Goal: Transaction & Acquisition: Purchase product/service

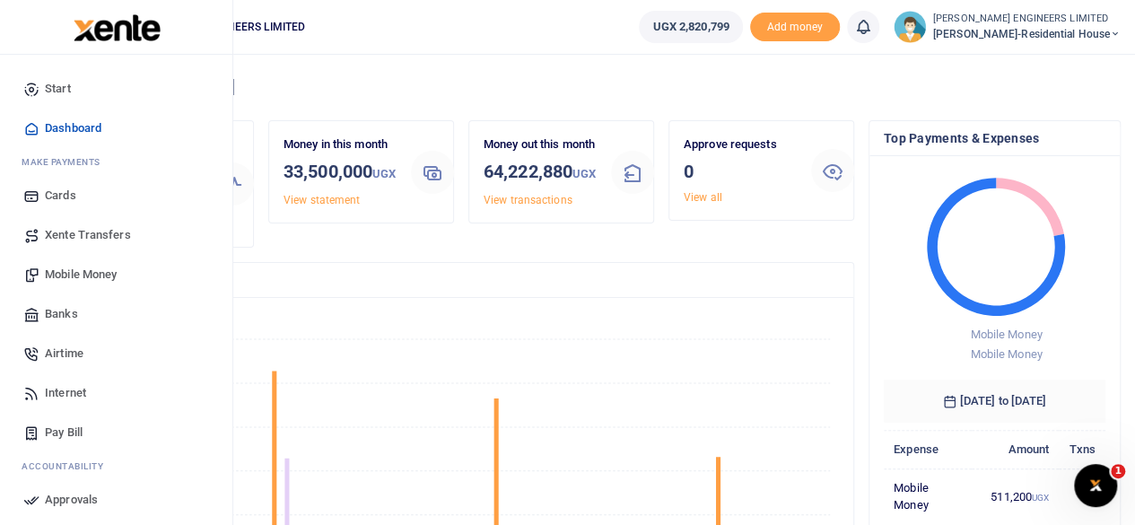
click at [96, 275] on span "Mobile Money" at bounding box center [81, 274] width 72 height 18
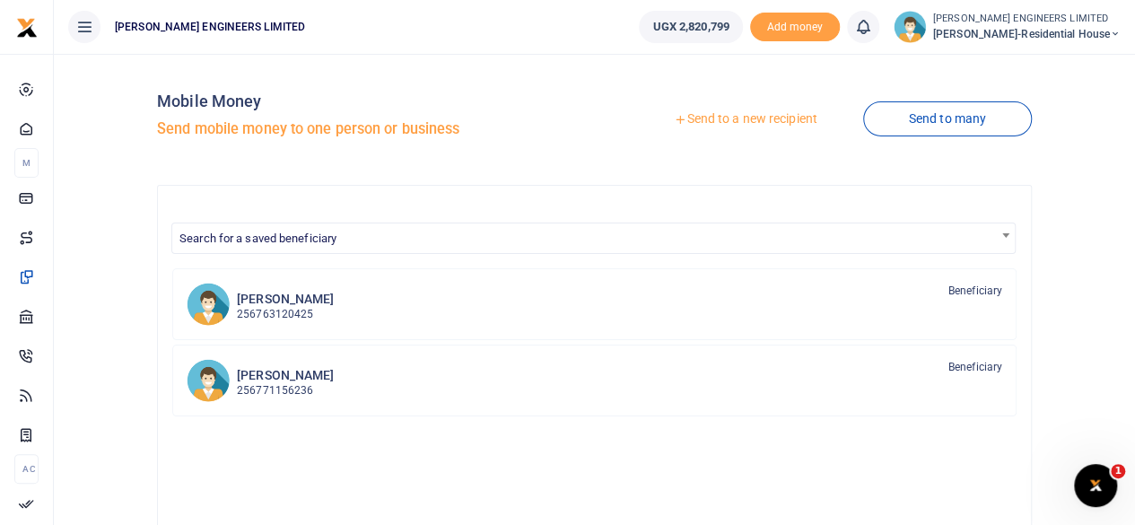
click at [730, 119] on link "Send to a new recipient" at bounding box center [745, 119] width 234 height 32
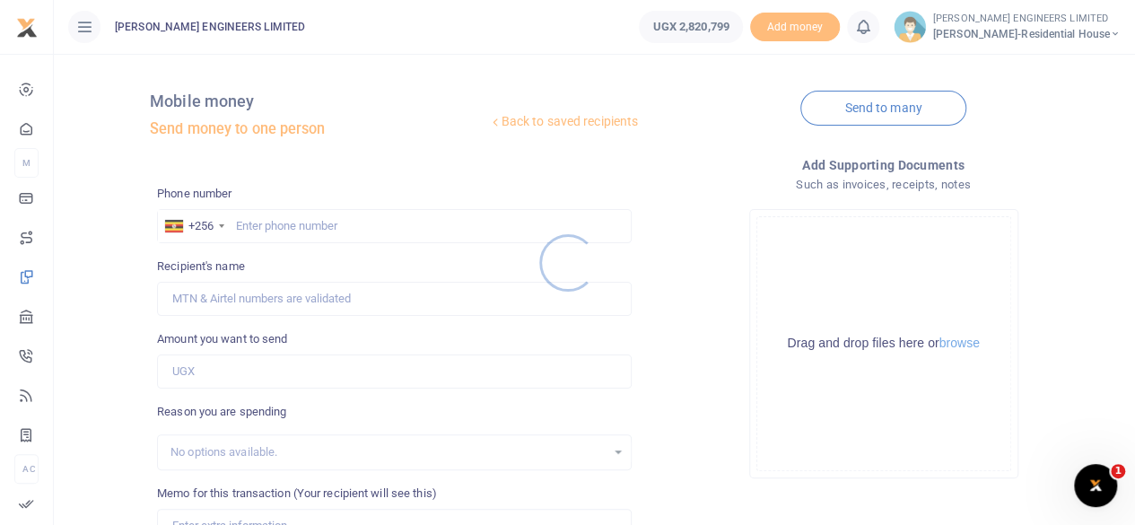
click at [260, 229] on div at bounding box center [567, 262] width 1135 height 525
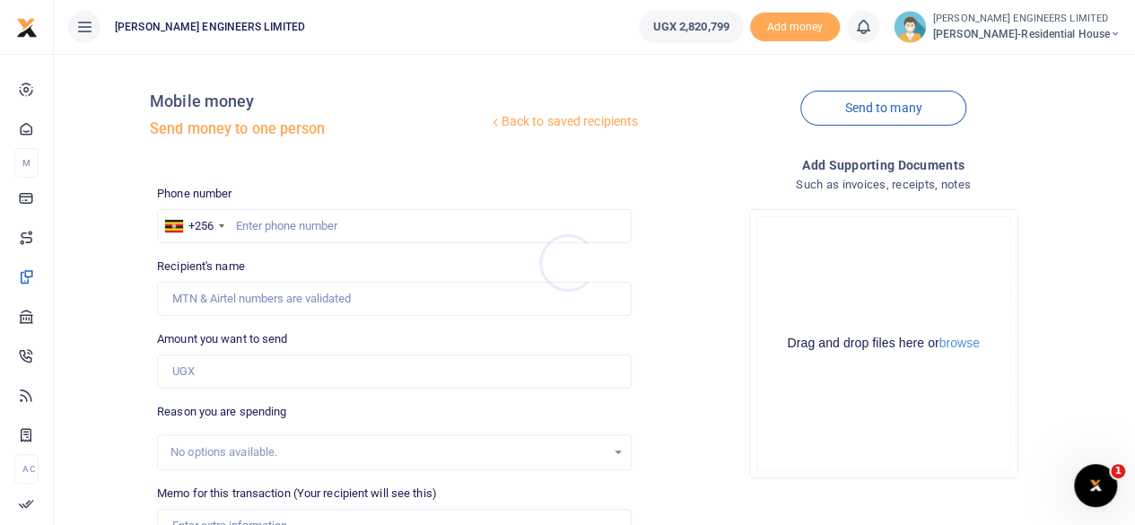
click at [255, 231] on div at bounding box center [567, 262] width 1135 height 525
click at [265, 231] on input "text" at bounding box center [394, 226] width 474 height 34
type input "701052335"
type input "[PERSON_NAME]"
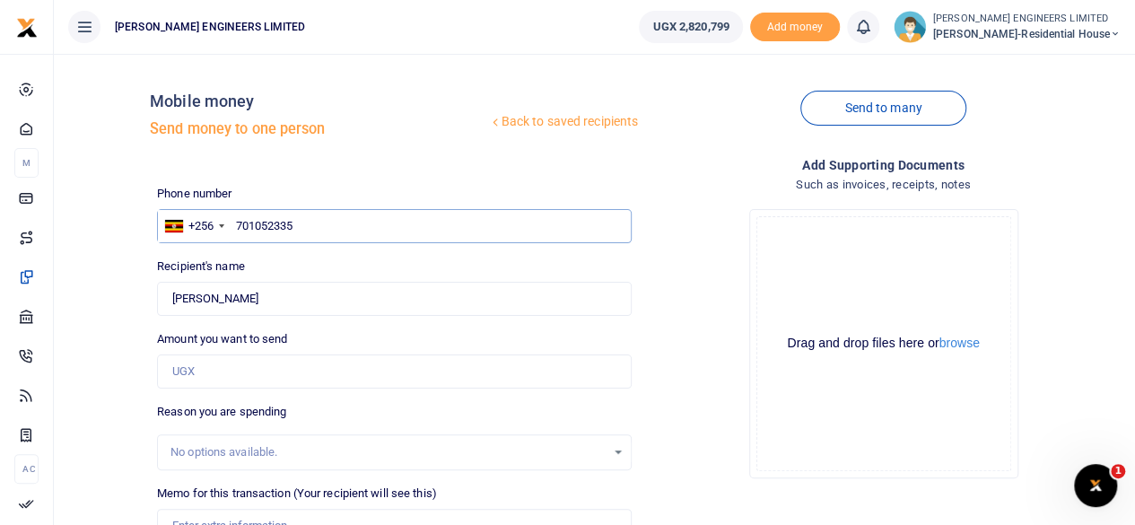
type input "701052335"
click at [187, 372] on input "Amount you want to send" at bounding box center [394, 371] width 474 height 34
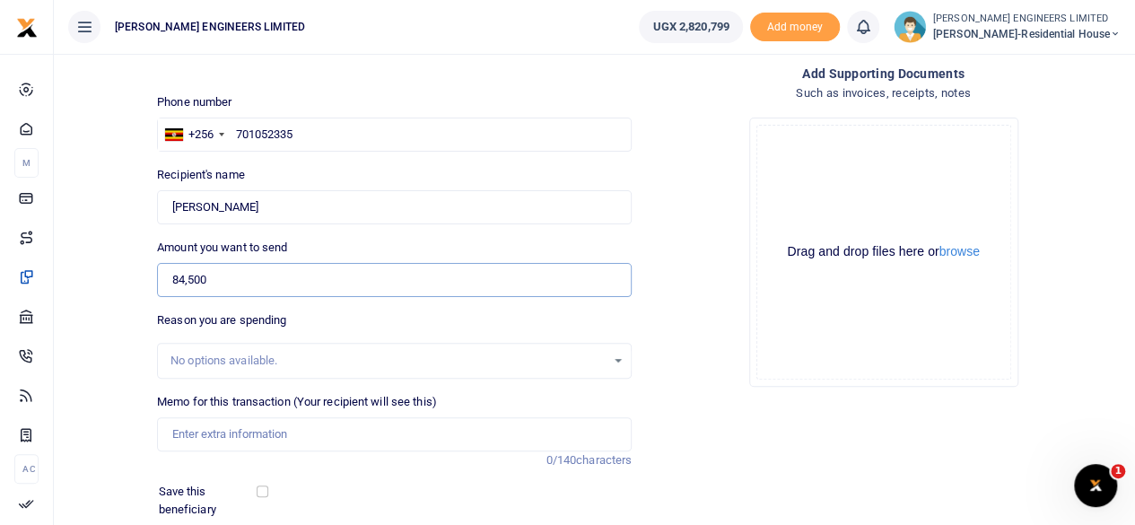
scroll to position [179, 0]
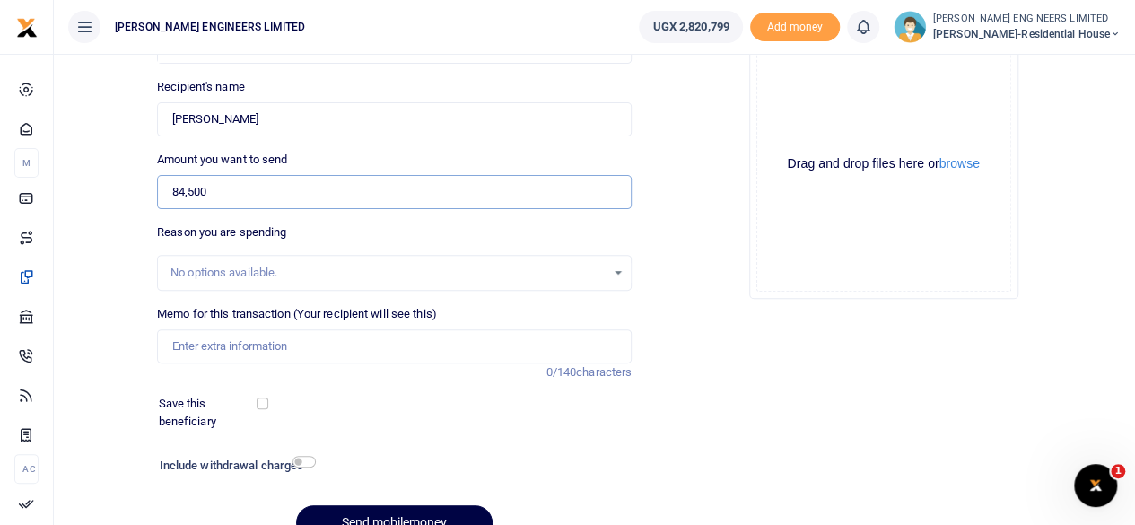
type input "84,500"
click at [203, 351] on input "Memo for this transaction (Your recipient will see this)" at bounding box center [394, 346] width 474 height 34
click at [170, 343] on input "20mm PPR pipe" at bounding box center [394, 346] width 474 height 34
click at [297, 347] on input "1 pc of 20mm PPR pipe" at bounding box center [394, 346] width 474 height 34
click at [320, 342] on input "1 pc of 20mm PPR pipe and PPR reducing T and" at bounding box center [394, 346] width 474 height 34
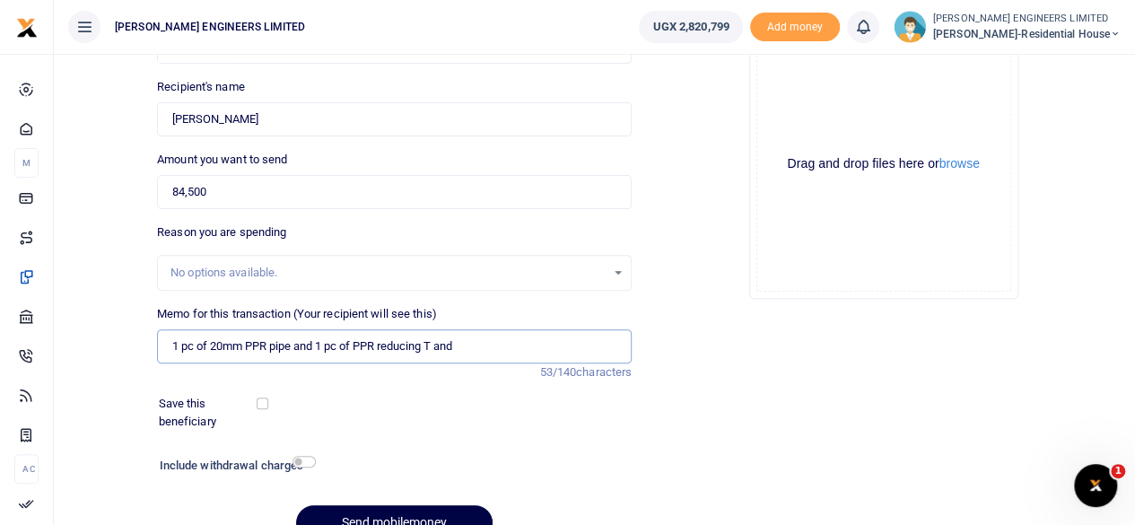
click at [466, 345] on input "1 pc of 20mm PPR pipe and 1 pc of PPR reducing T and" at bounding box center [394, 346] width 474 height 34
click at [561, 344] on input "1 pc of 20mm PPR pipe and 1 pc of PPR reducing T and 1 tin of solvent cement an…" at bounding box center [394, 346] width 474 height 34
click at [576, 342] on input "1 pc of 20mm PPR pipe and 1 pc of PPR reducing T and 1 tin of solvent cement an…" at bounding box center [394, 346] width 474 height 34
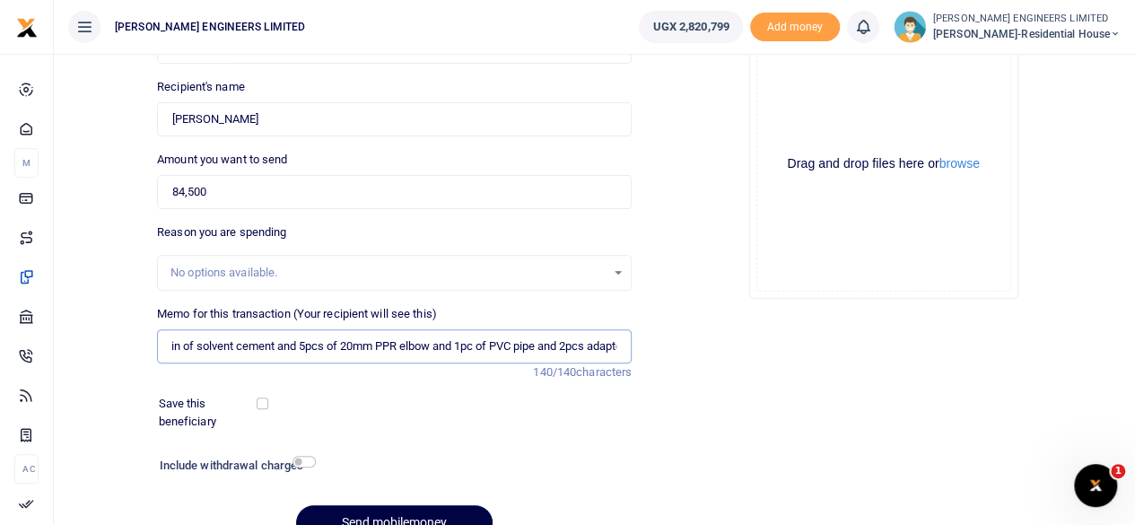
type input "1 pc of 20mm PPR pipe and 1 pc of PPR reducing T and 1 tin of solvent cement an…"
click at [307, 460] on input "checkbox" at bounding box center [303, 462] width 23 height 12
checkbox input "true"
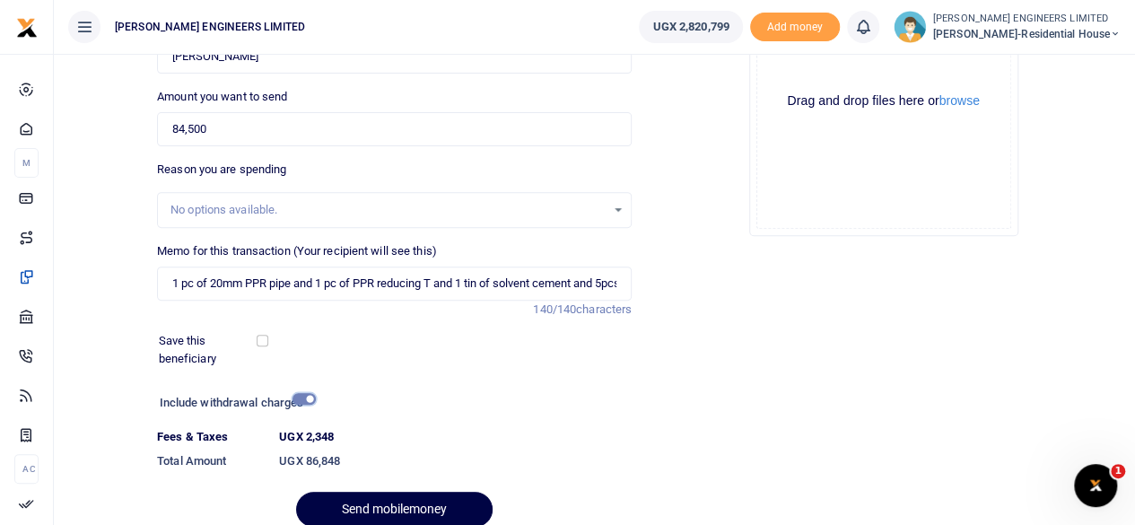
scroll to position [269, 0]
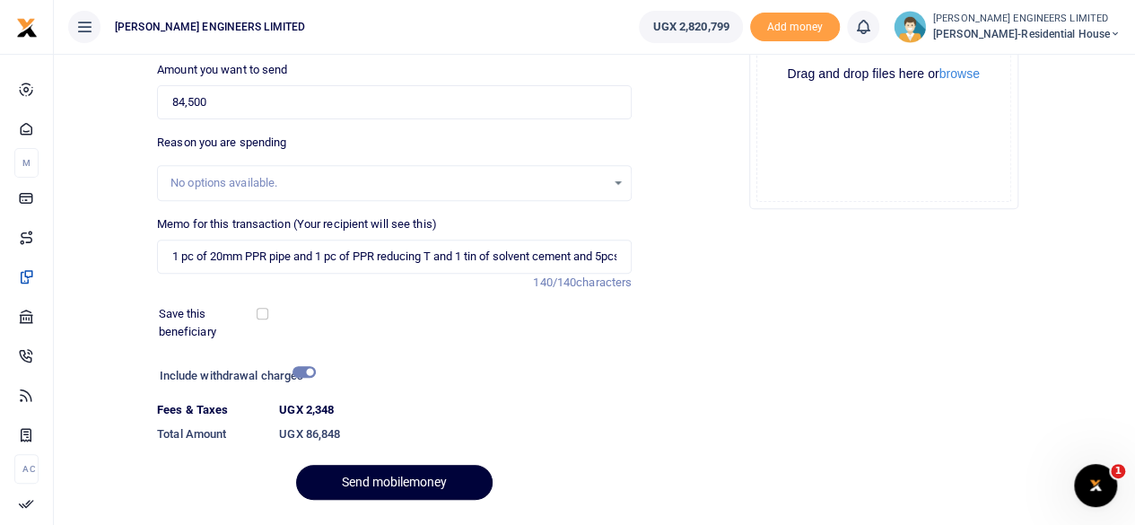
drag, startPoint x: 423, startPoint y: 485, endPoint x: 440, endPoint y: 485, distance: 17.0
click at [424, 487] on button "Send mobilemoney" at bounding box center [394, 482] width 196 height 35
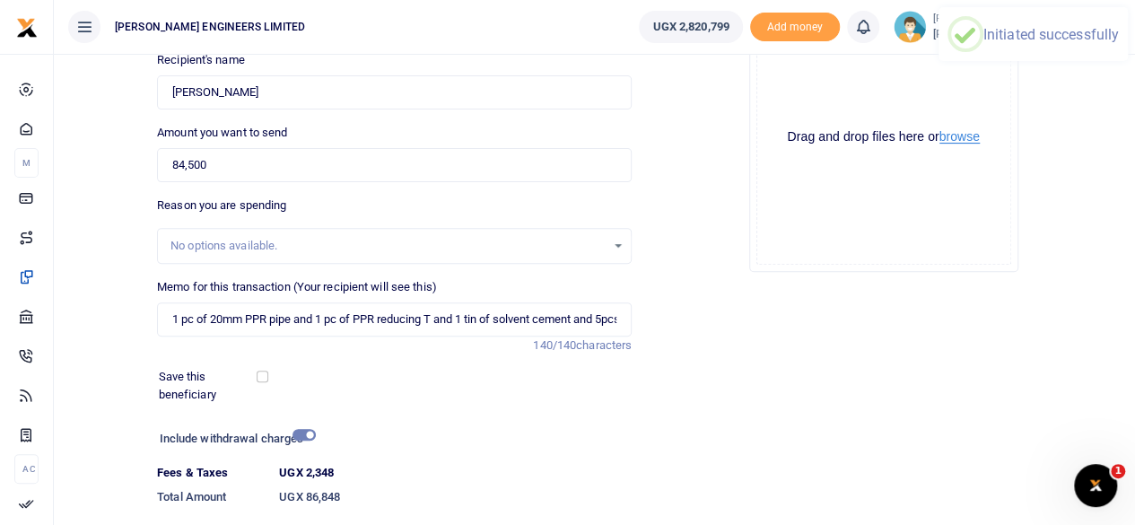
scroll to position [179, 0]
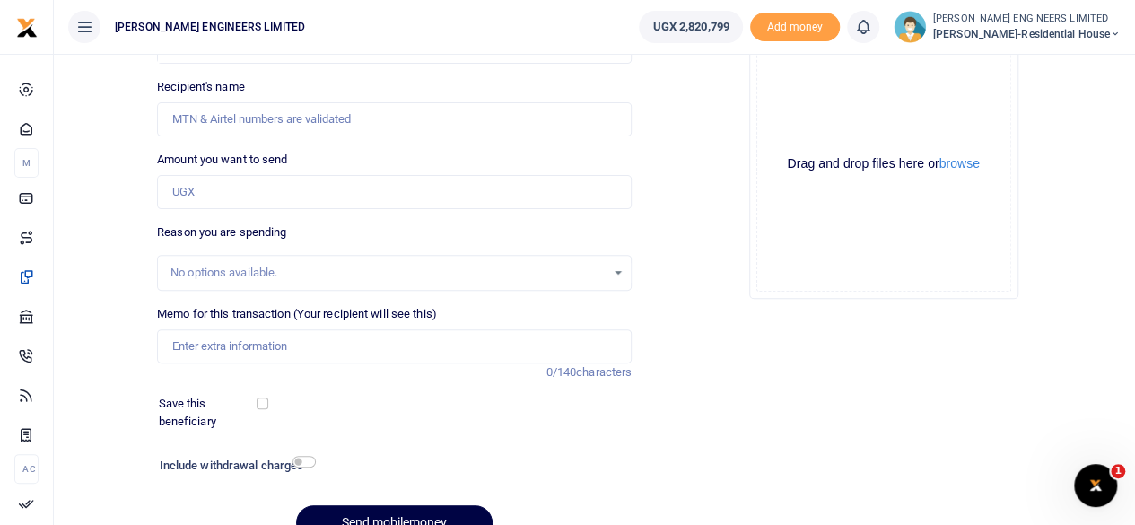
click at [870, 32] on icon at bounding box center [863, 27] width 18 height 20
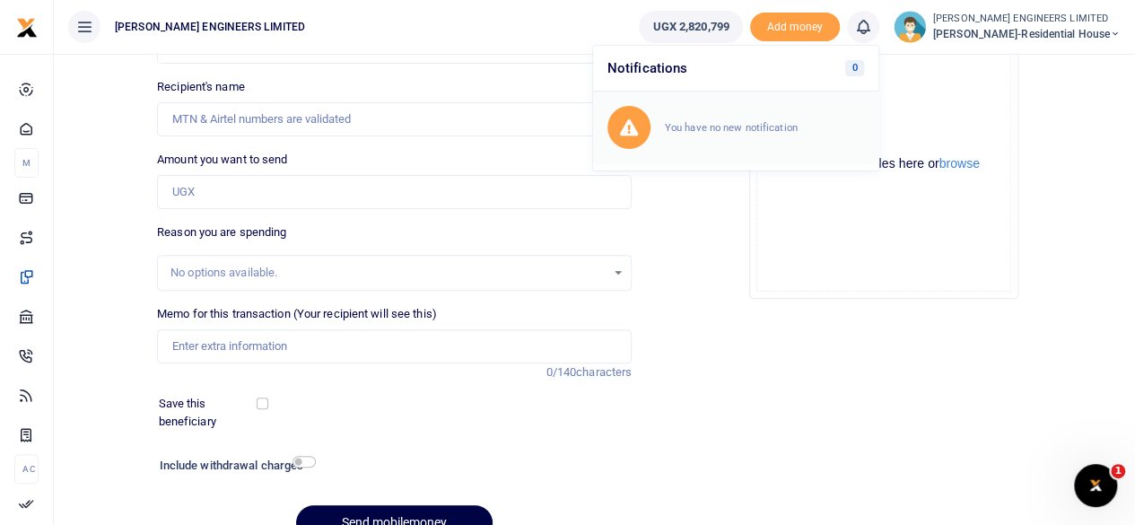
click at [728, 125] on small "You have no new notification" at bounding box center [731, 127] width 133 height 13
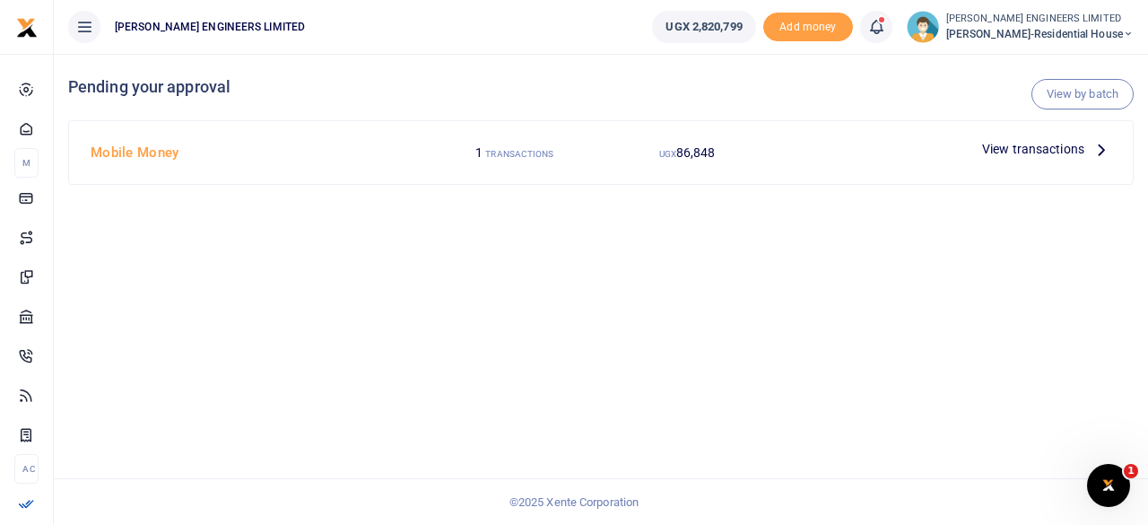
click at [885, 30] on icon at bounding box center [876, 27] width 18 height 20
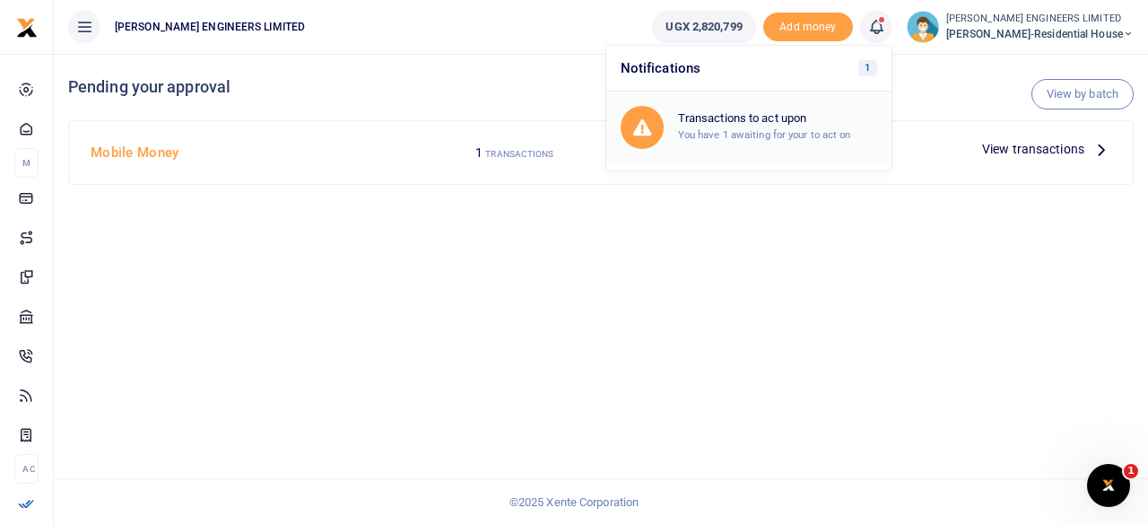
click at [761, 122] on h6 "Transactions to act upon" at bounding box center [777, 118] width 199 height 14
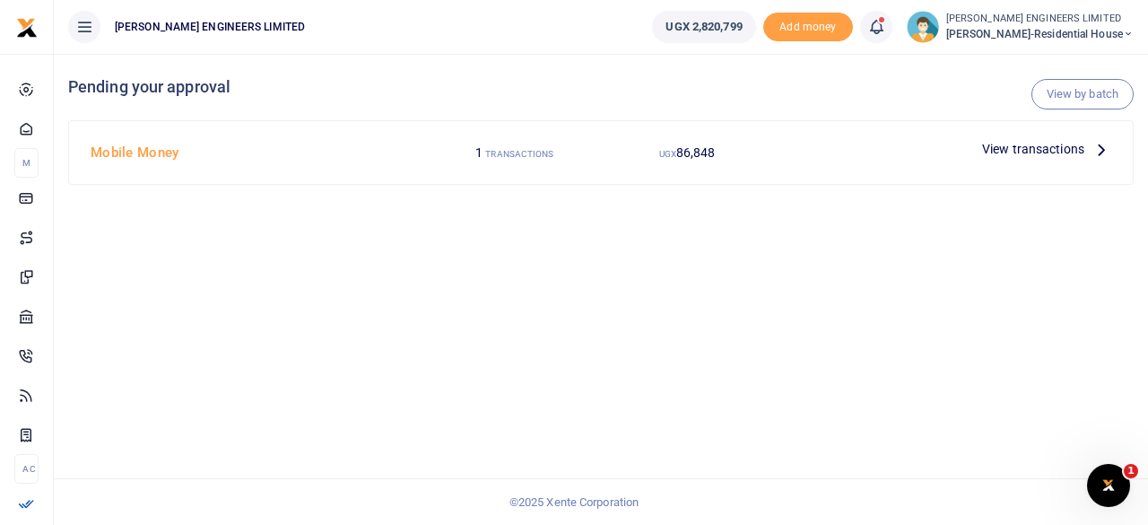
click at [999, 147] on span "View transactions" at bounding box center [1033, 149] width 102 height 20
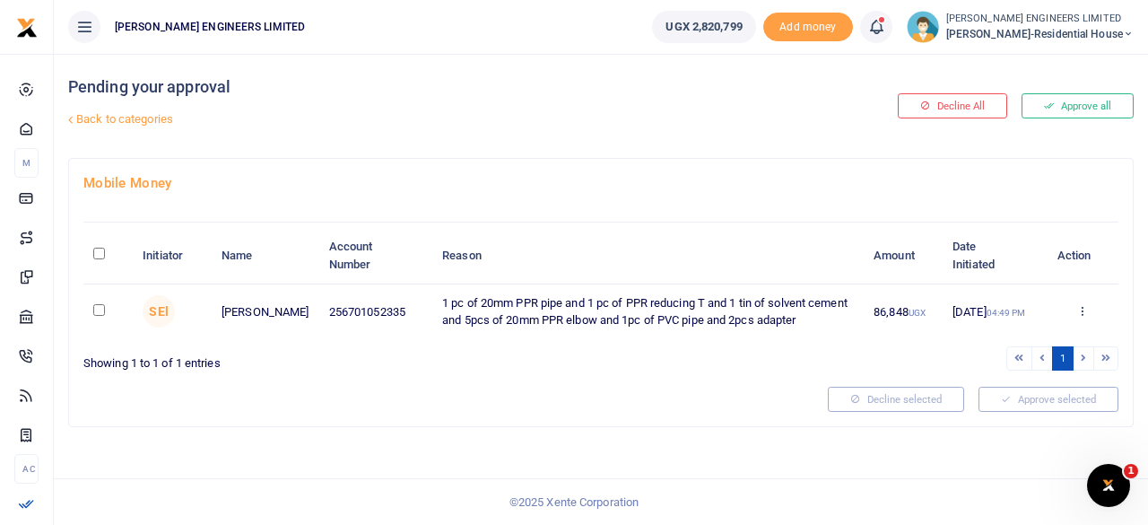
click at [97, 308] on input "checkbox" at bounding box center [99, 310] width 12 height 12
checkbox input "true"
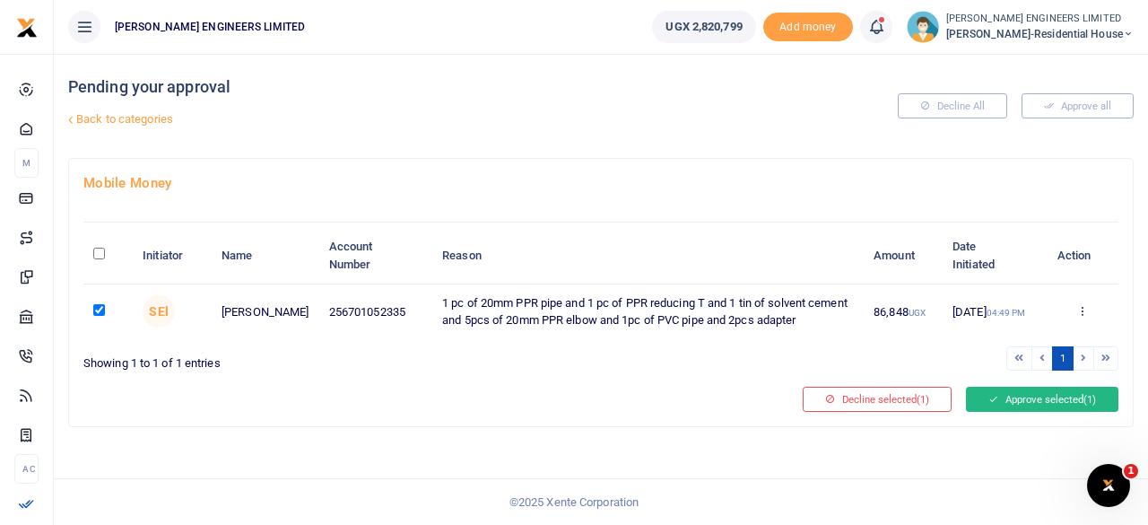
click at [1046, 396] on button "Approve selected (1)" at bounding box center [1042, 399] width 152 height 25
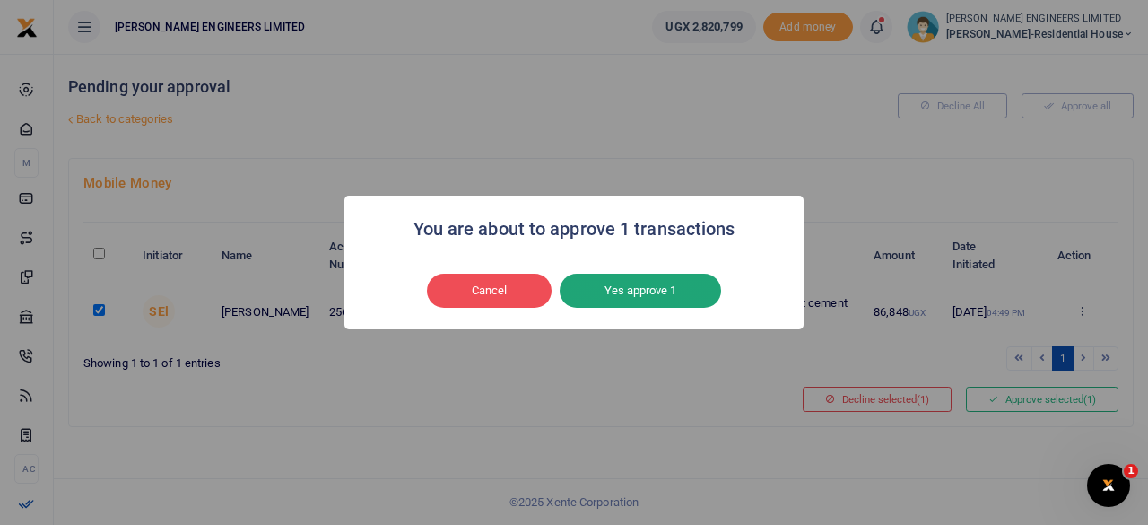
click at [645, 293] on button "Yes approve 1" at bounding box center [640, 291] width 161 height 34
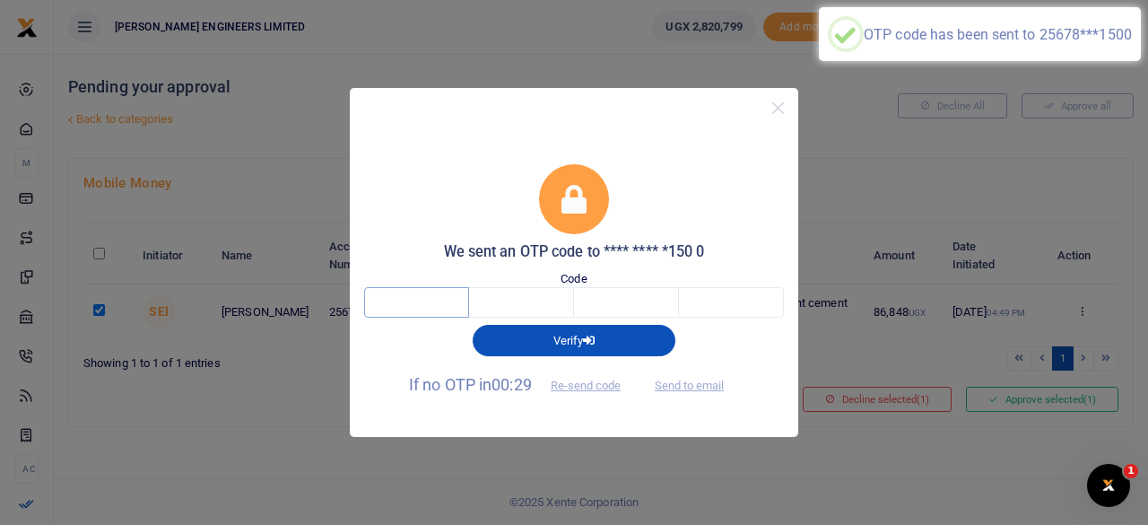
click at [416, 304] on input "text" at bounding box center [416, 302] width 105 height 30
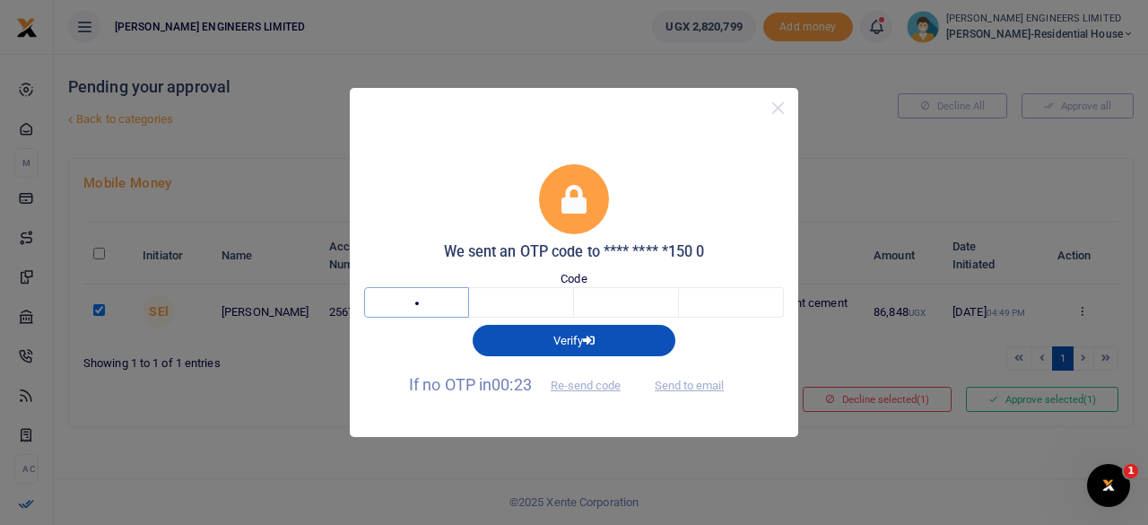
type input "2"
type input "1"
type input "5"
type input "1"
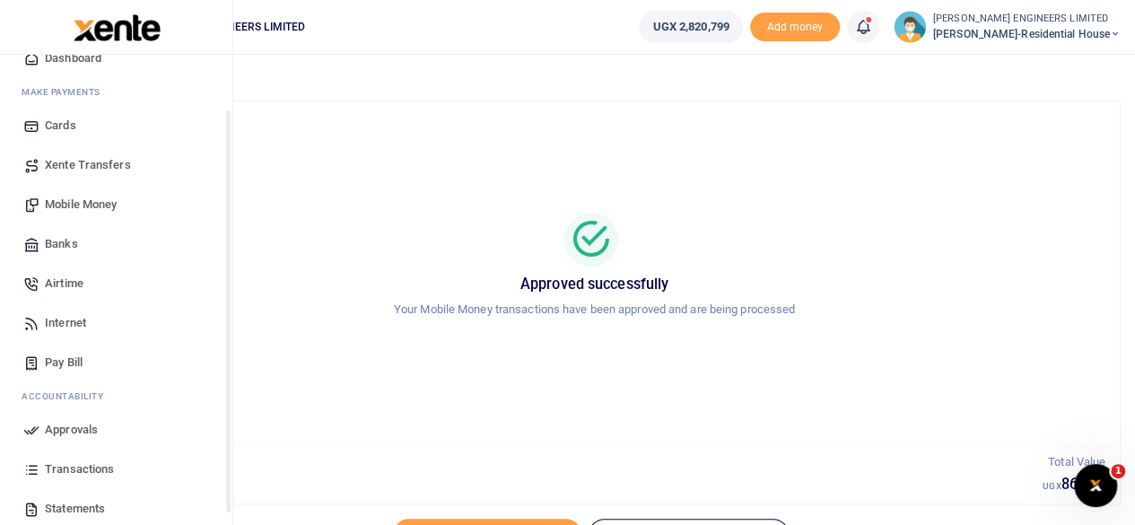
scroll to position [154, 0]
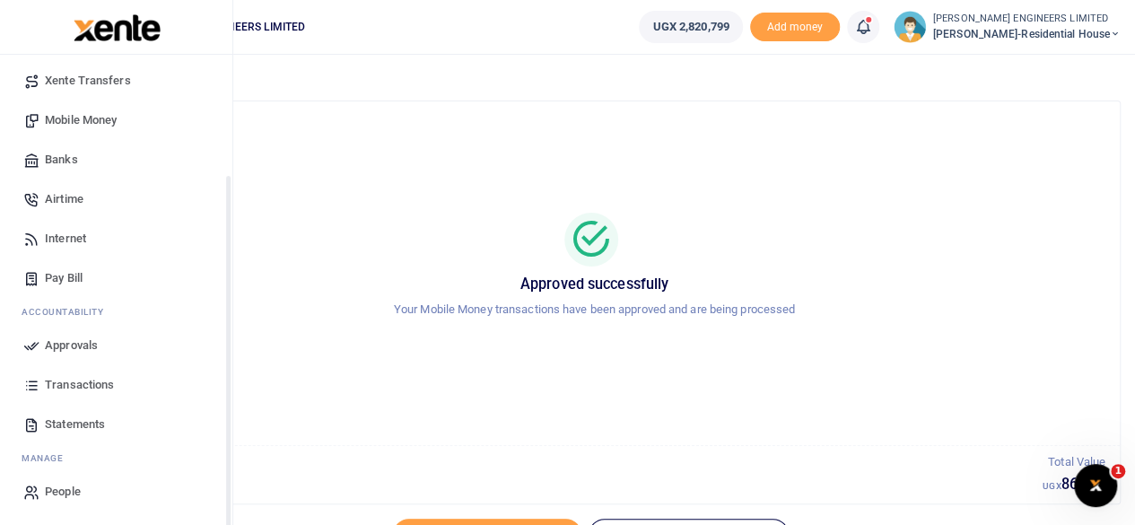
click at [79, 381] on span "Transactions" at bounding box center [79, 385] width 69 height 18
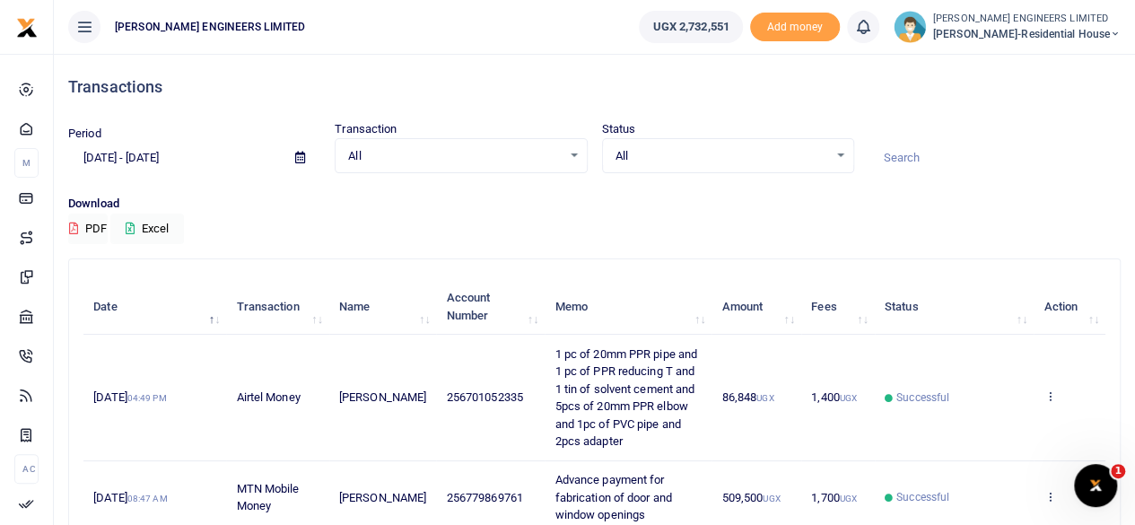
click at [1115, 31] on icon at bounding box center [1114, 34] width 11 height 13
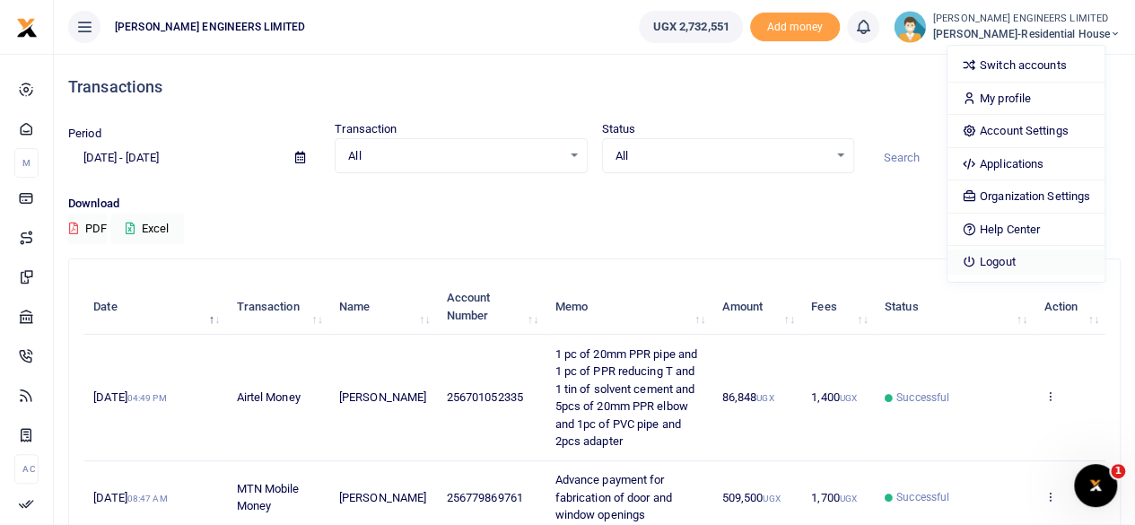
click at [1022, 261] on link "Logout" at bounding box center [1025, 261] width 157 height 25
